Goal: Check status: Check status

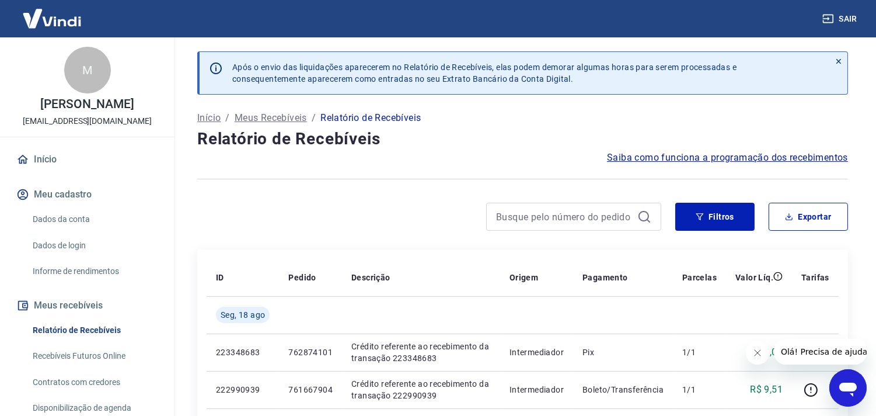
scroll to position [193, 0]
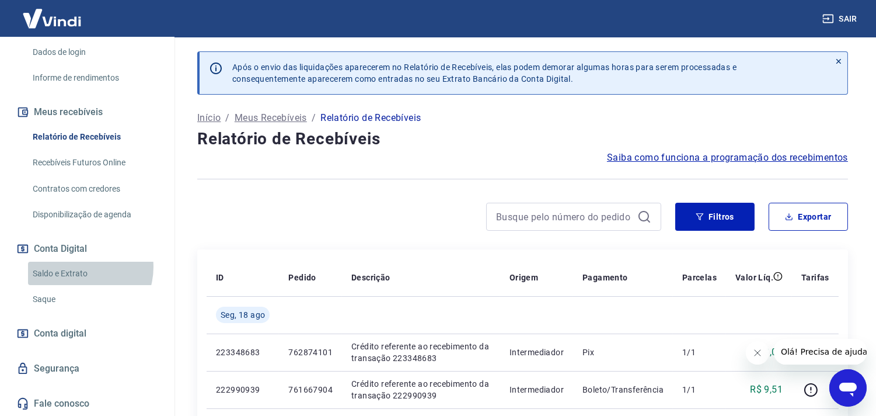
click at [78, 266] on link "Saldo e Extrato" at bounding box center [94, 273] width 132 height 24
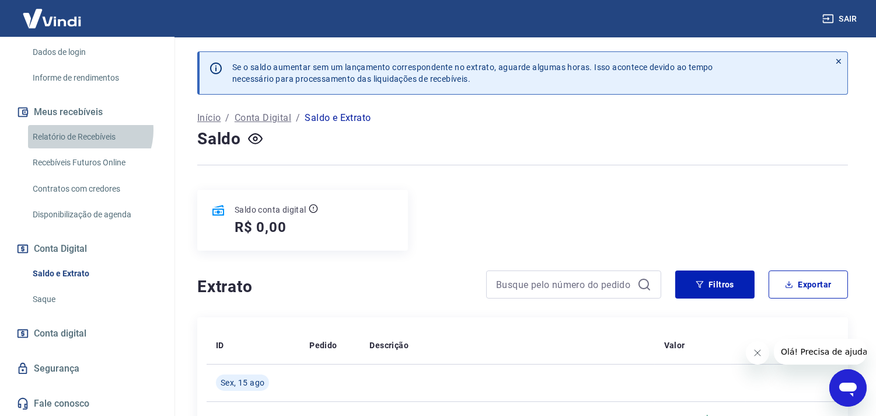
click at [85, 130] on link "Relatório de Recebíveis" at bounding box center [94, 137] width 132 height 24
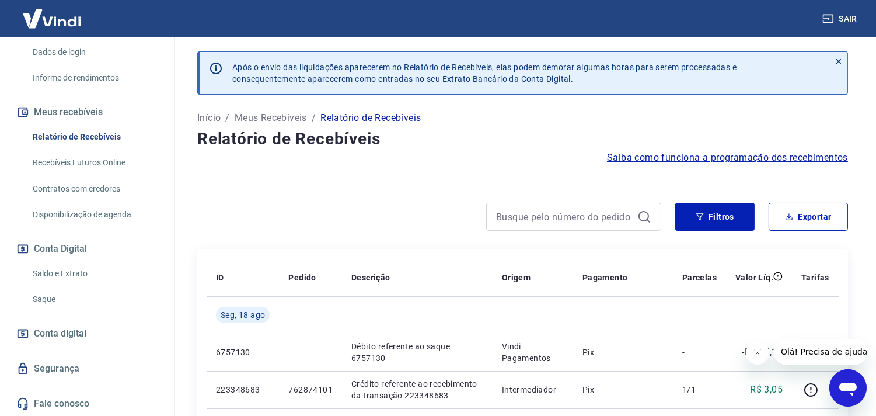
click at [79, 266] on link "Saldo e Extrato" at bounding box center [94, 273] width 132 height 24
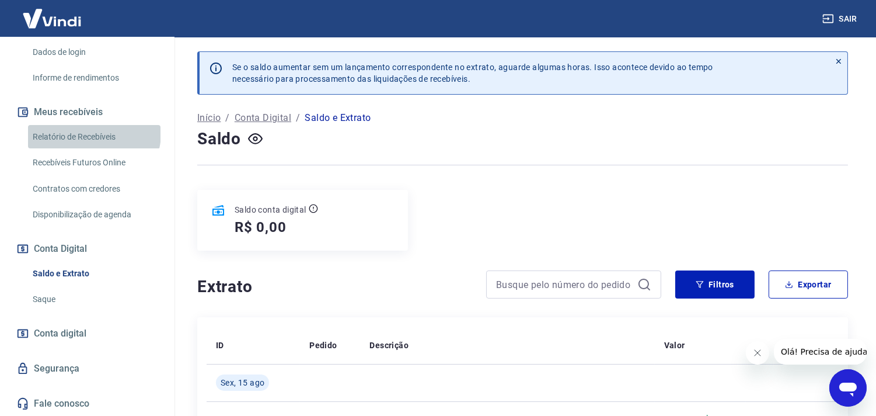
click at [93, 132] on link "Relatório de Recebíveis" at bounding box center [94, 137] width 132 height 24
